Goal: Find specific page/section: Find specific page/section

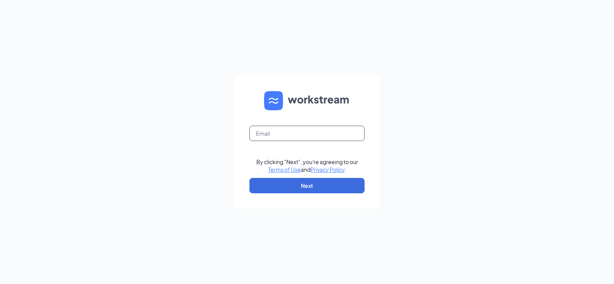
click at [301, 138] on input "text" at bounding box center [306, 133] width 115 height 15
type input "[EMAIL_ADDRESS][DOMAIN_NAME]"
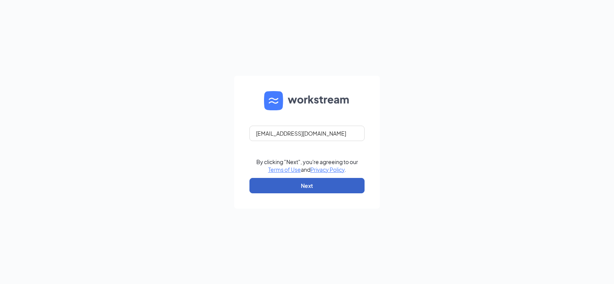
drag, startPoint x: 322, startPoint y: 185, endPoint x: 326, endPoint y: 182, distance: 4.9
click at [324, 183] on button "Next" at bounding box center [306, 185] width 115 height 15
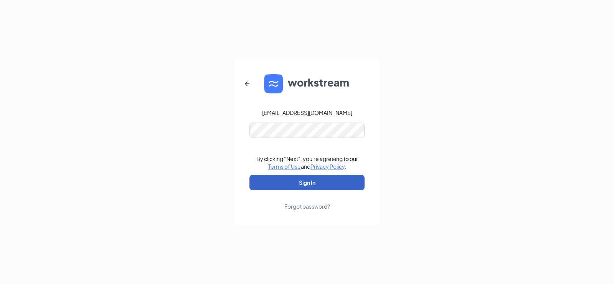
click at [307, 183] on button "Sign In" at bounding box center [306, 182] width 115 height 15
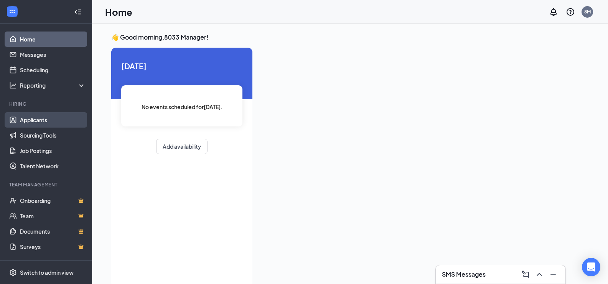
click at [50, 118] on link "Applicants" at bounding box center [53, 119] width 66 height 15
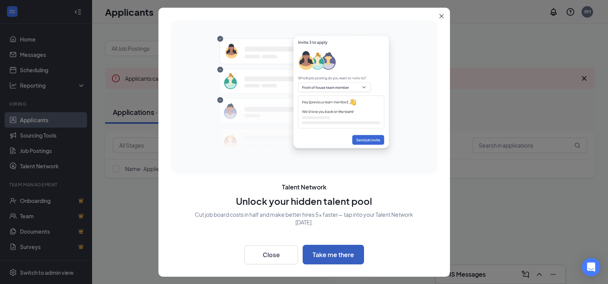
click at [341, 249] on button "Take me there" at bounding box center [333, 254] width 61 height 20
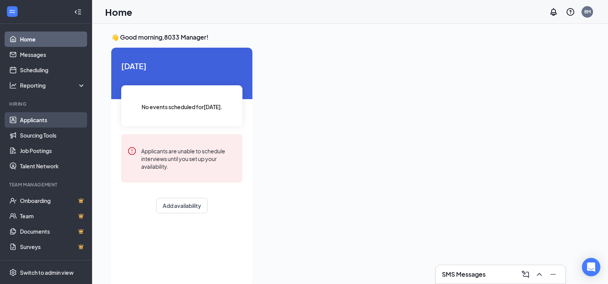
click at [50, 120] on link "Applicants" at bounding box center [53, 119] width 66 height 15
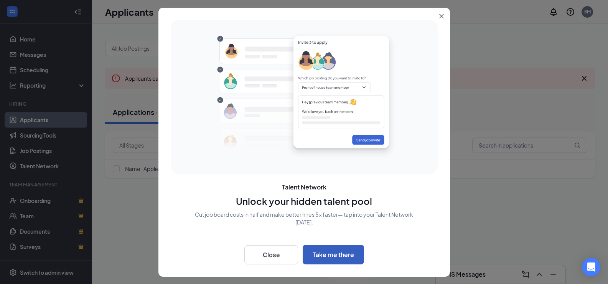
click at [327, 252] on button "Take me there" at bounding box center [333, 254] width 61 height 20
